Goal: Task Accomplishment & Management: Manage account settings

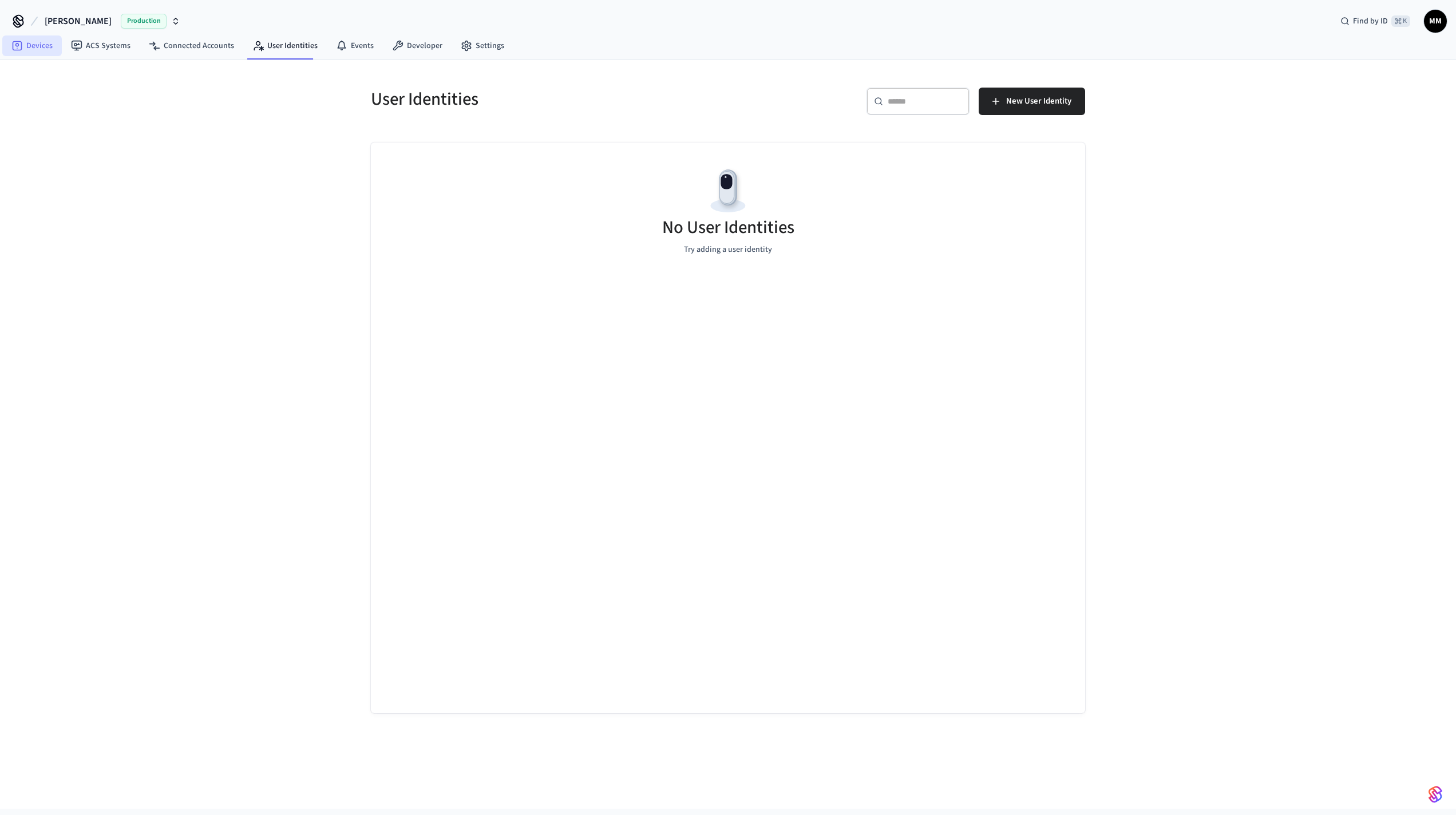
click at [38, 44] on link "Devices" at bounding box center [32, 45] width 59 height 20
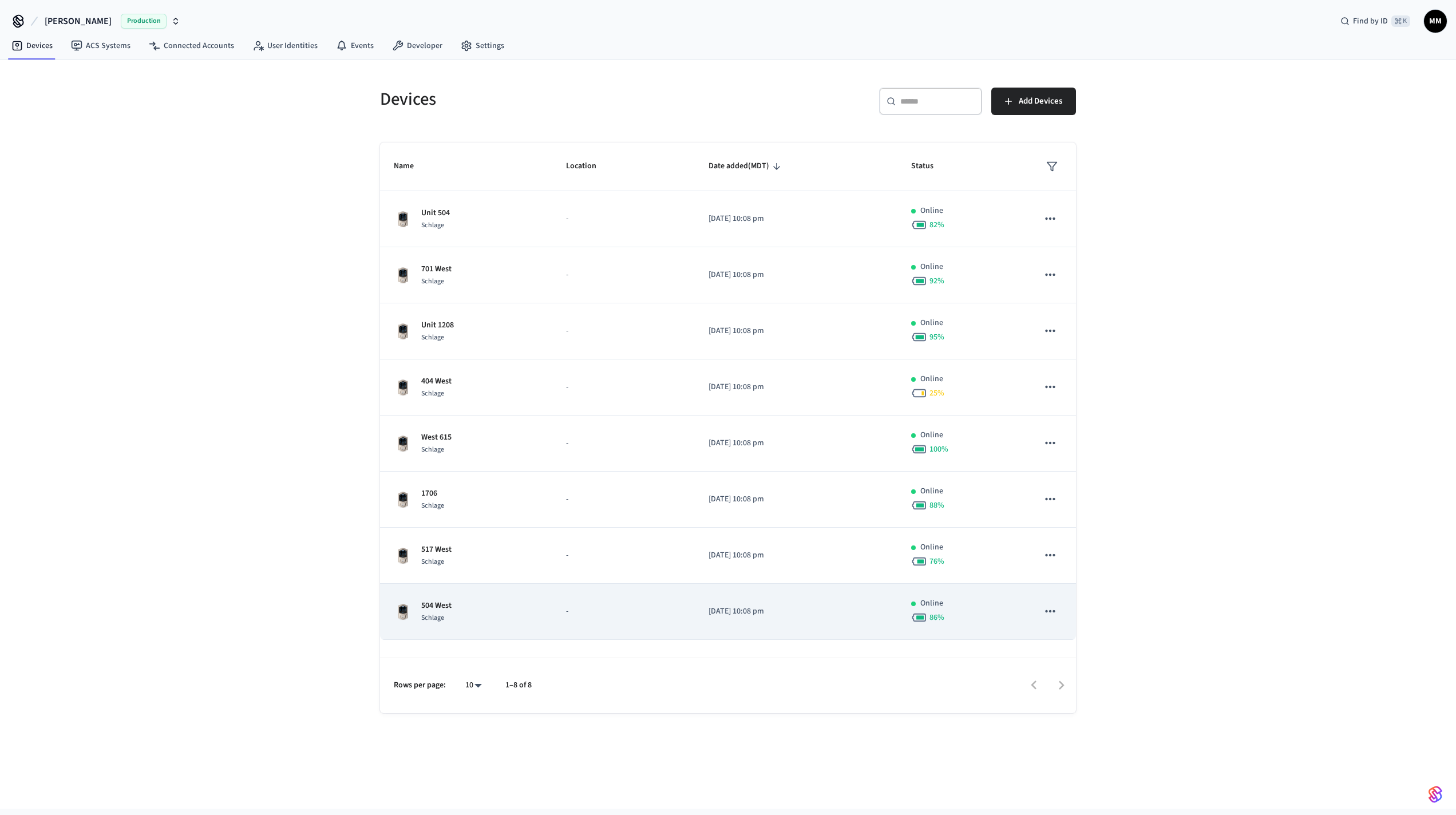
click at [427, 605] on p "504 West" at bounding box center [437, 606] width 30 height 12
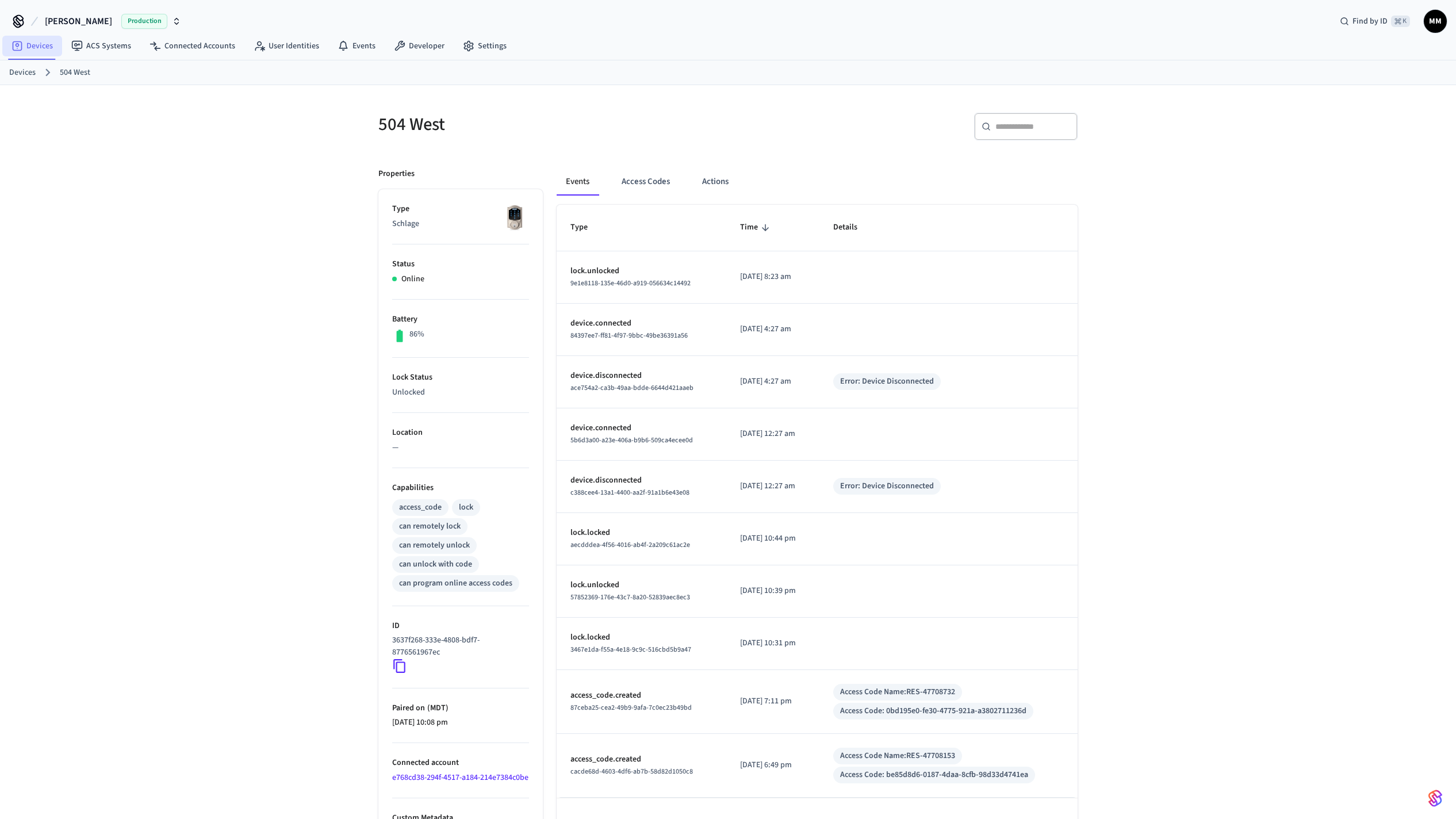
click at [45, 45] on link "Devices" at bounding box center [32, 46] width 60 height 20
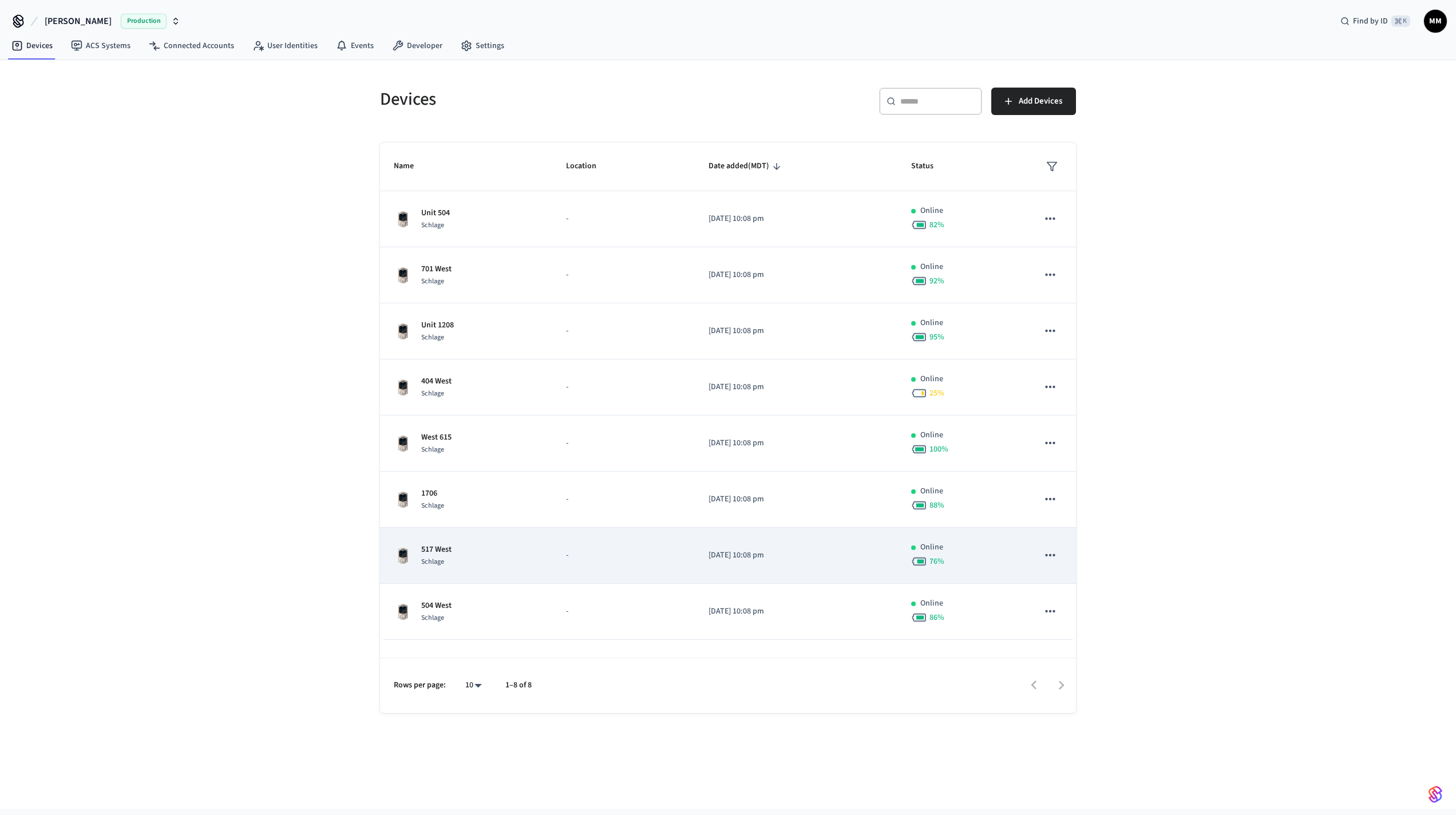
click at [508, 551] on div "517 West Schlage" at bounding box center [466, 555] width 145 height 24
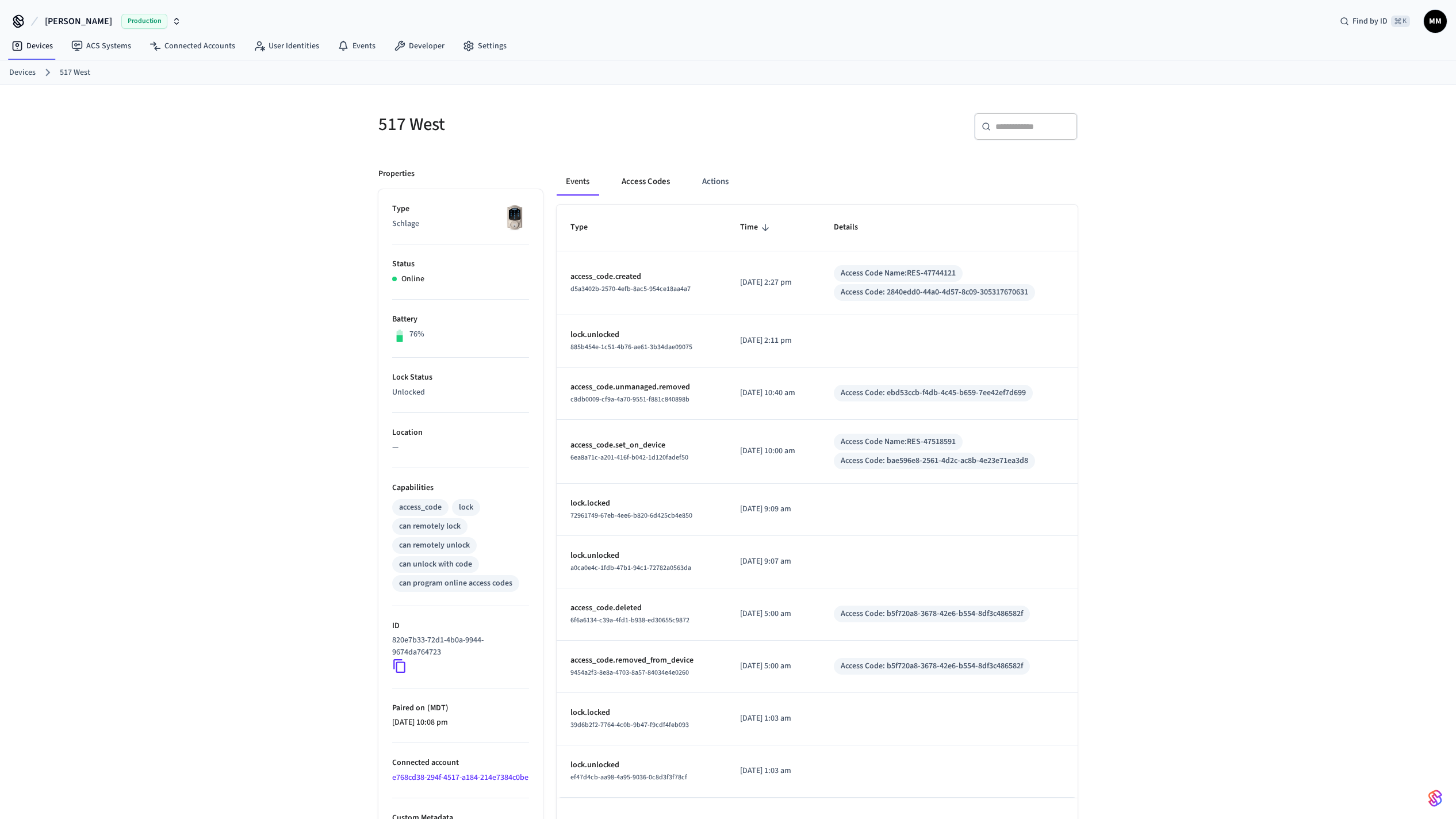
click at [648, 178] on button "Access Codes" at bounding box center [645, 181] width 67 height 27
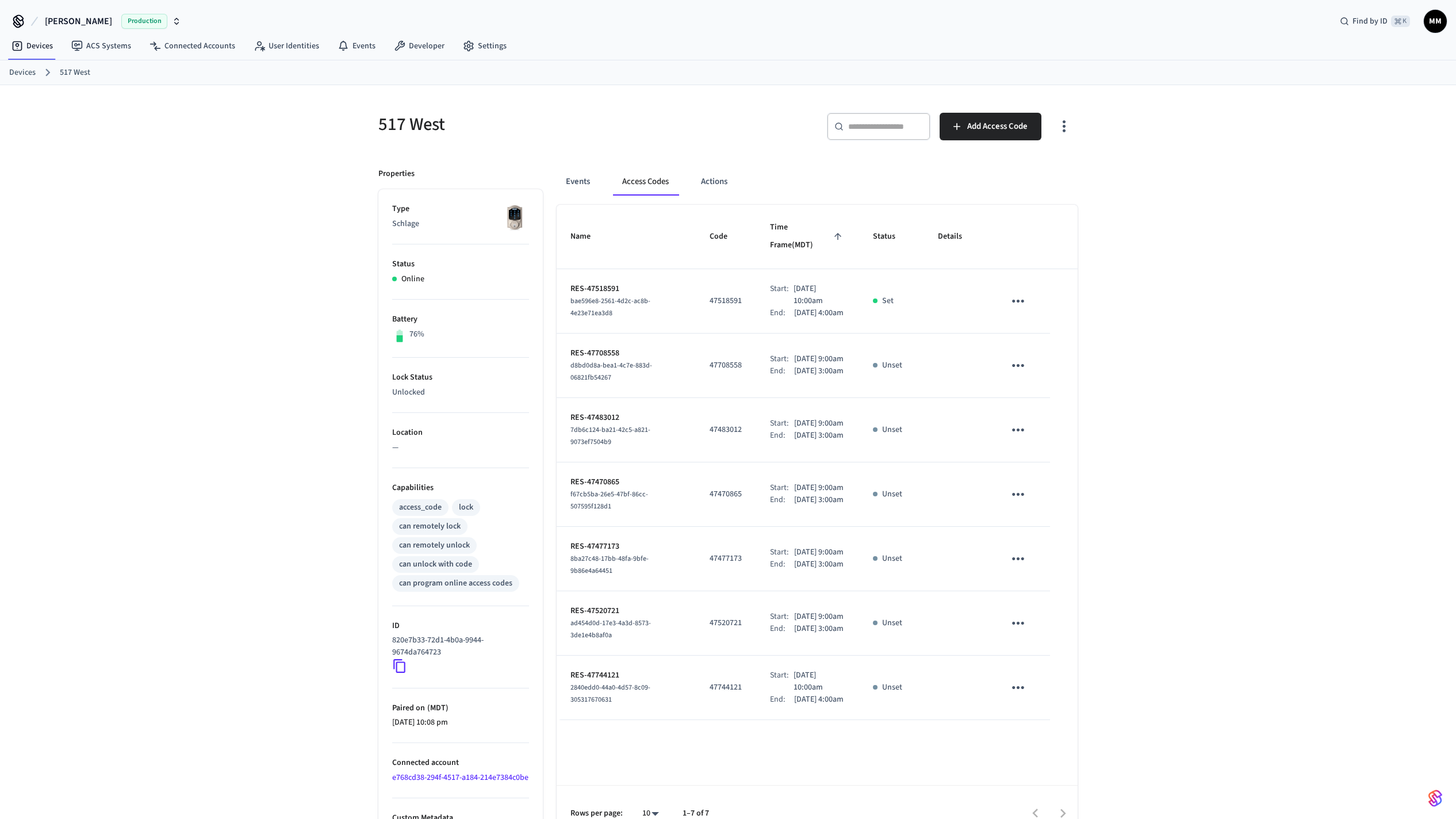
scroll to position [41, 0]
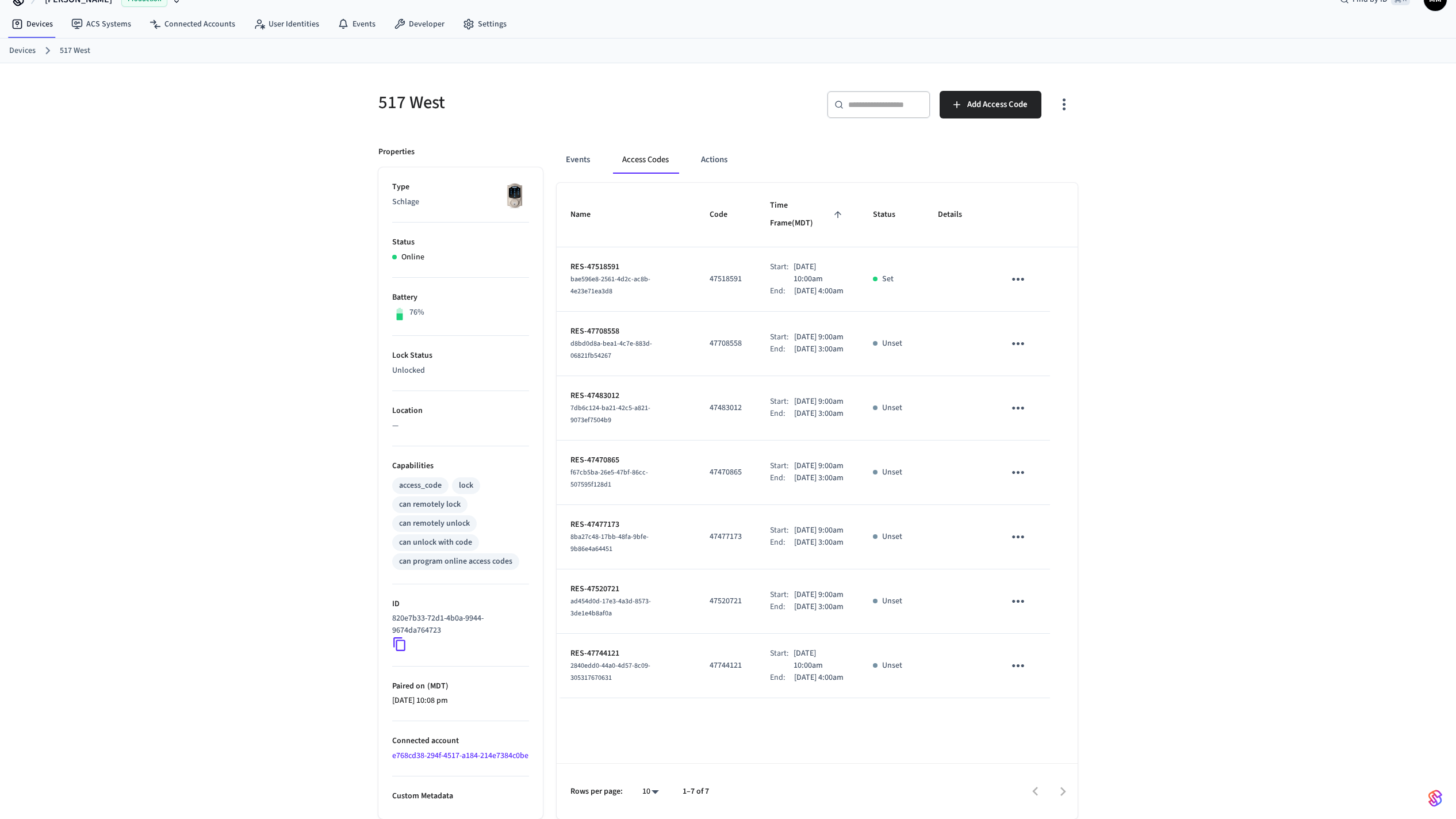
click at [402, 637] on icon at bounding box center [399, 644] width 15 height 15
click at [399, 637] on icon at bounding box center [399, 644] width 15 height 15
click at [399, 637] on icon at bounding box center [399, 644] width 15 height 15
click at [397, 637] on icon at bounding box center [399, 644] width 15 height 15
click at [401, 637] on icon at bounding box center [399, 644] width 15 height 15
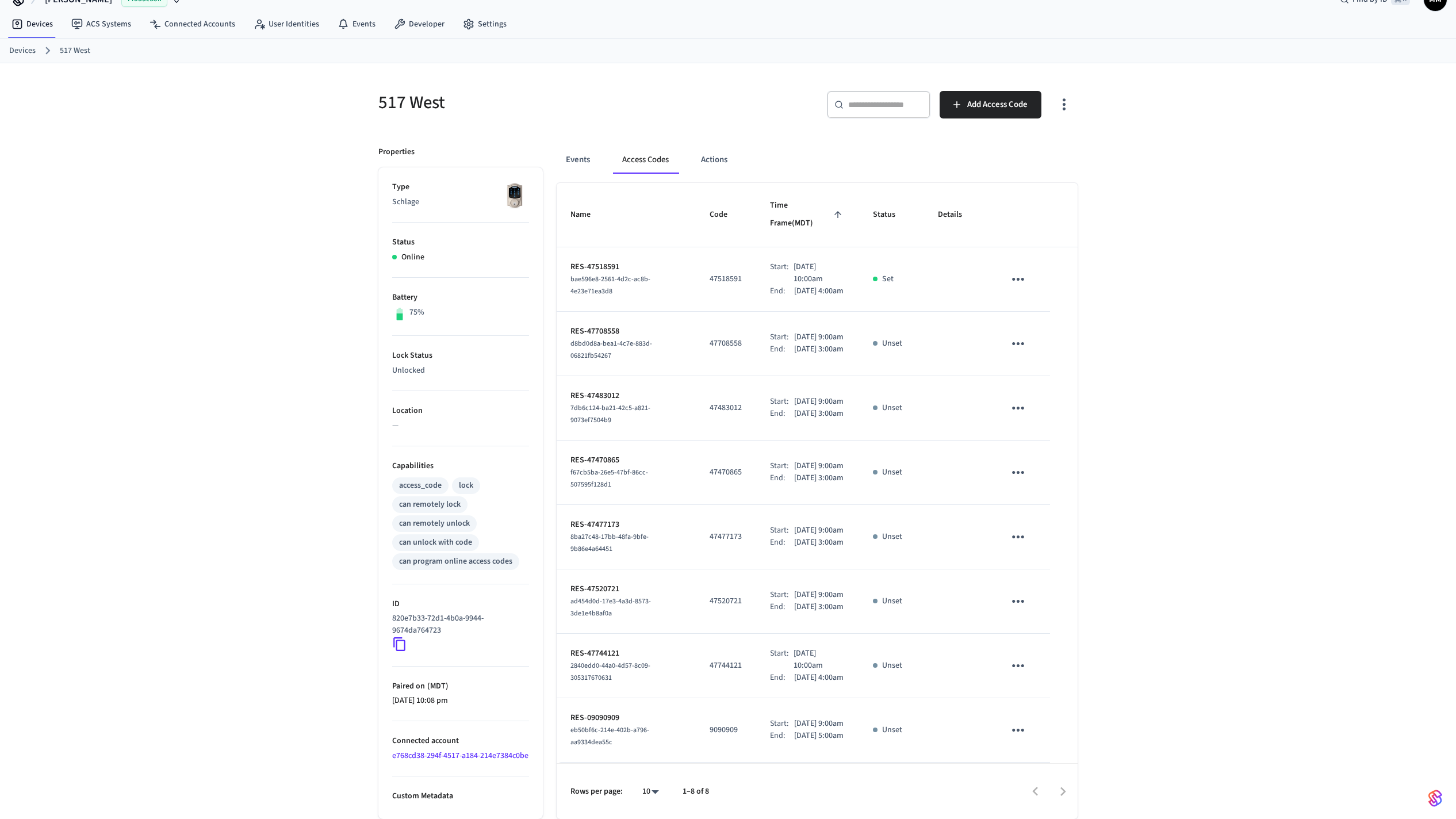
click at [648, 146] on button "Access Codes" at bounding box center [645, 159] width 65 height 27
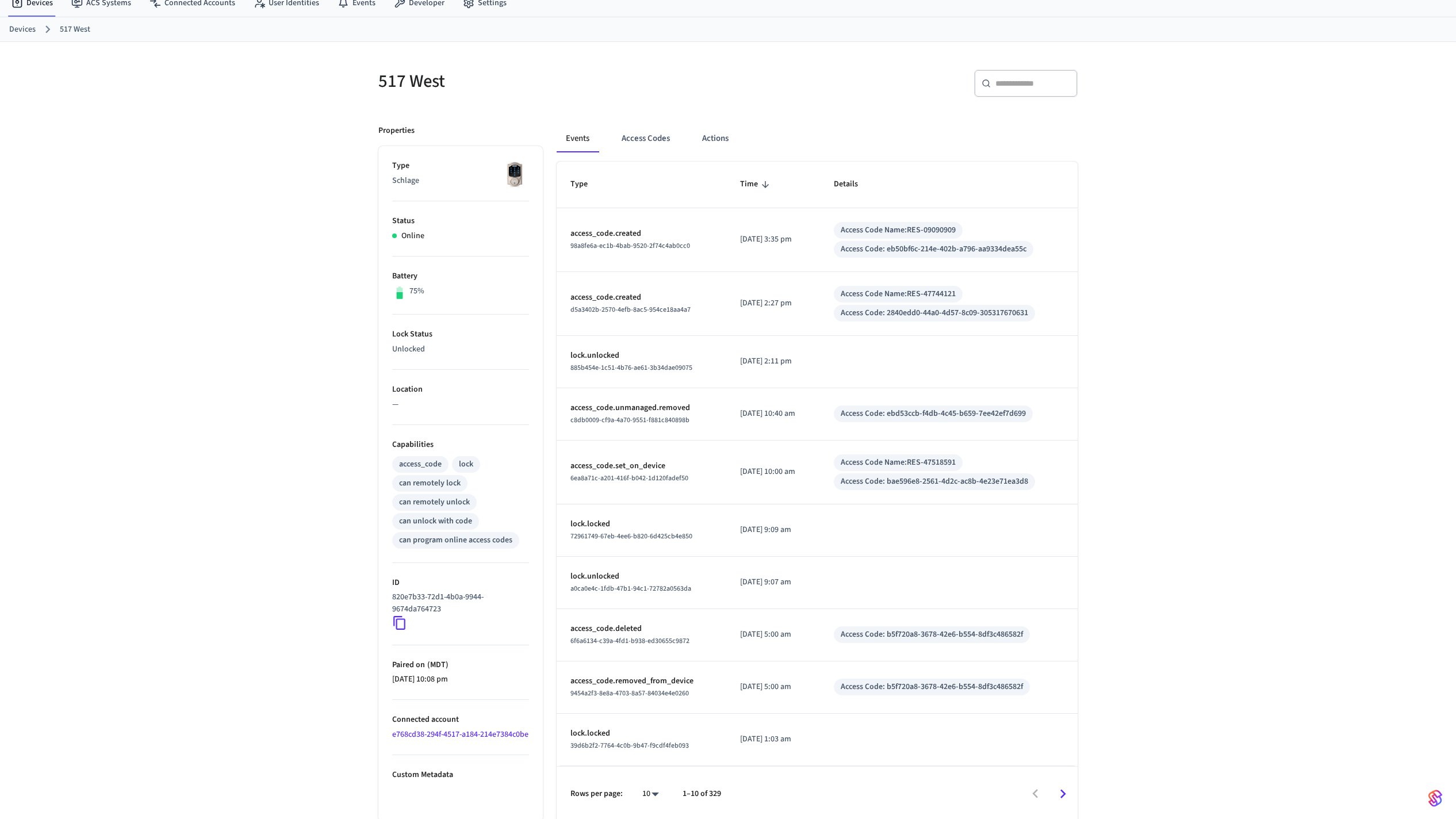
scroll to position [47, 0]
click at [652, 134] on button "Access Codes" at bounding box center [645, 136] width 67 height 27
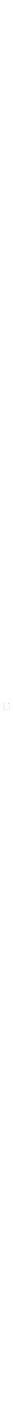
scroll to position [202, 0]
